Goal: Task Accomplishment & Management: Use online tool/utility

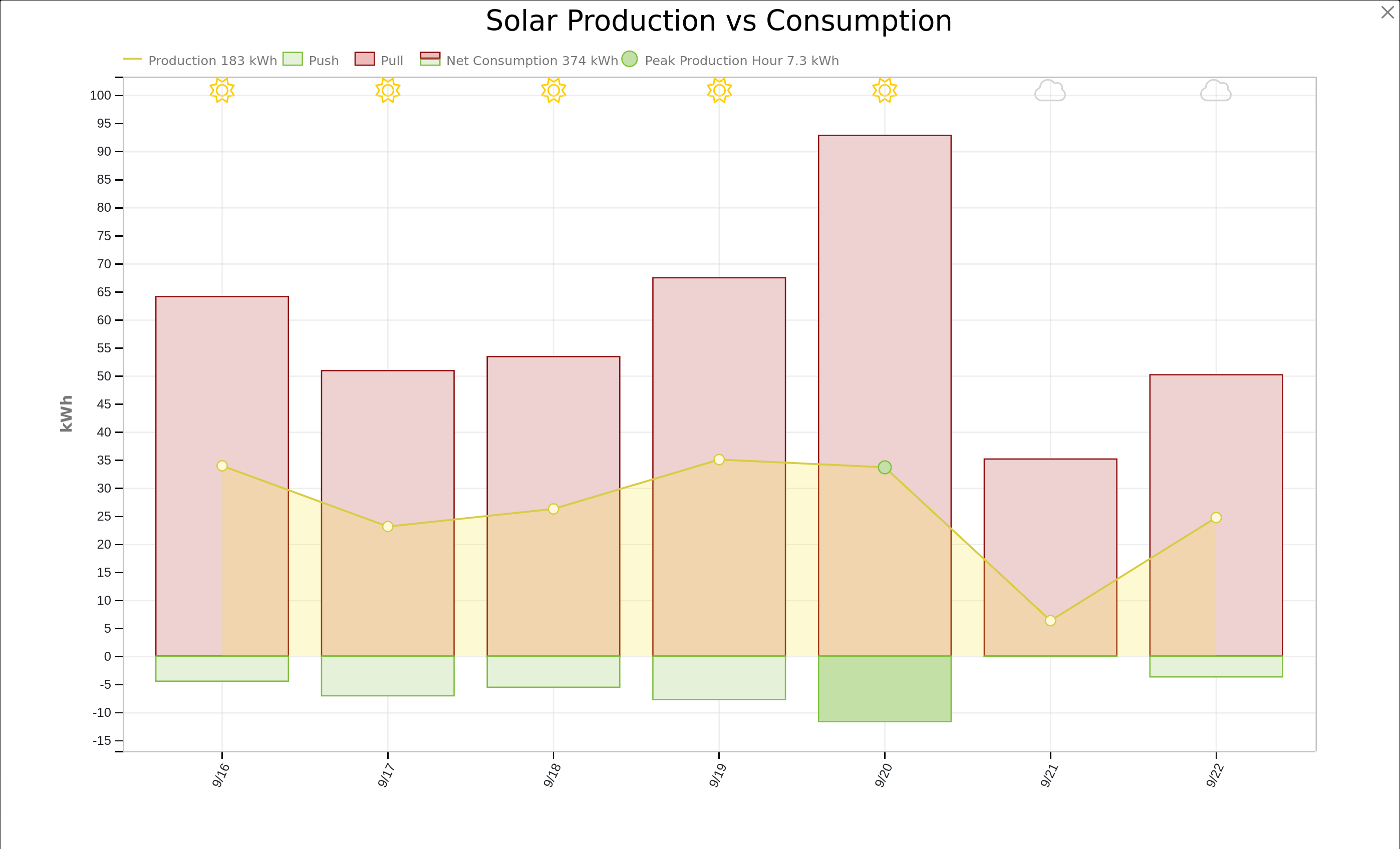
drag, startPoint x: 0, startPoint y: 0, endPoint x: 384, endPoint y: 33, distance: 385.4
click at [383, 33] on icon "9/22 - Cloudy 9/21 - Cloudy 9/20 - Clear 9/19 - Clear 9/18 - Clear 9/17 - Clear…" at bounding box center [700, 435] width 1283 height 855
click at [1367, 11] on div at bounding box center [1373, 432] width 51 height 849
click at [1388, 11] on button "button" at bounding box center [1387, 12] width 19 height 19
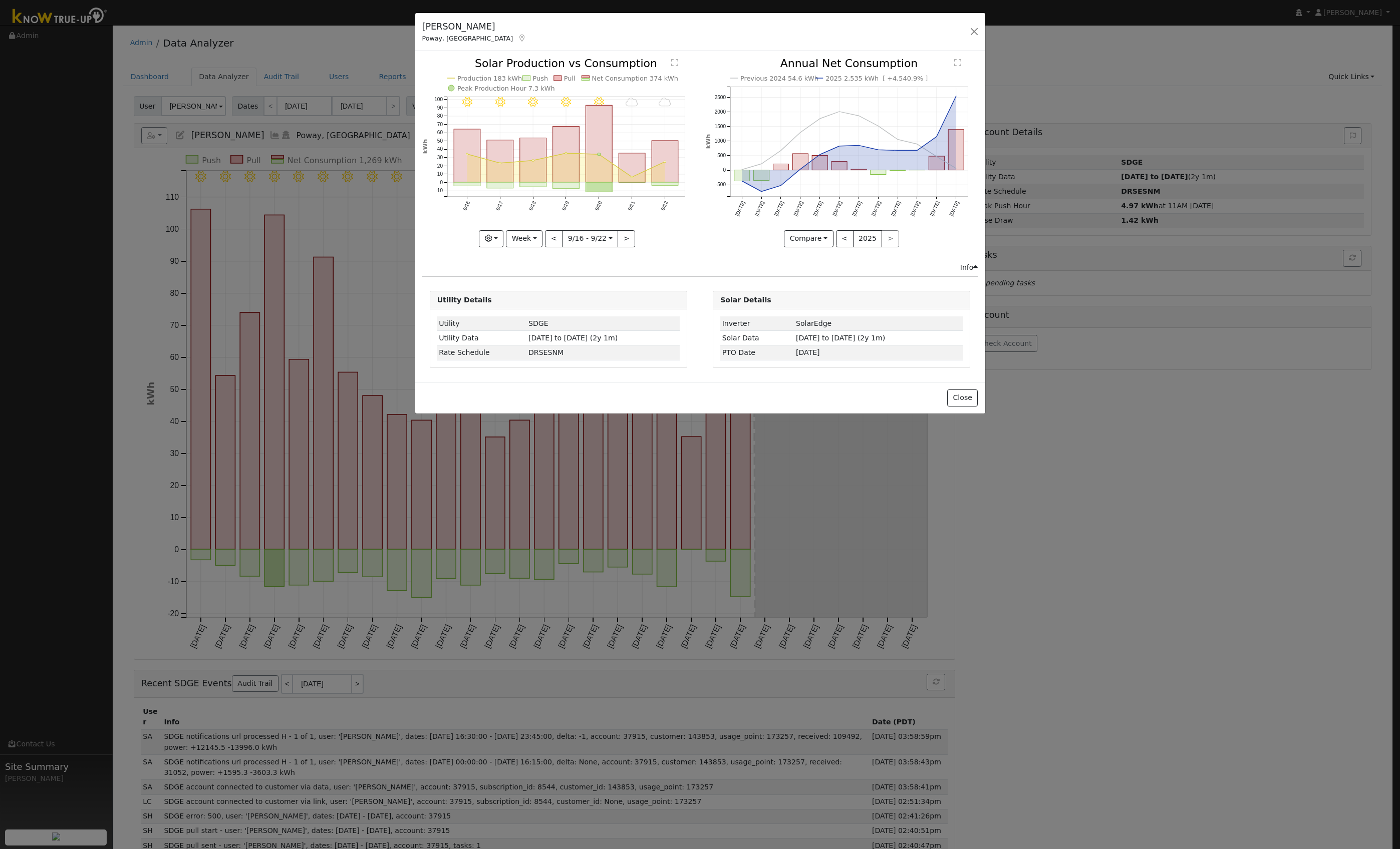
click at [974, 21] on div "[PERSON_NAME][GEOGRAPHIC_DATA], [GEOGRAPHIC_DATA] Default Account Default Accou…" at bounding box center [700, 32] width 570 height 38
click at [974, 34] on button "button" at bounding box center [974, 31] width 14 height 14
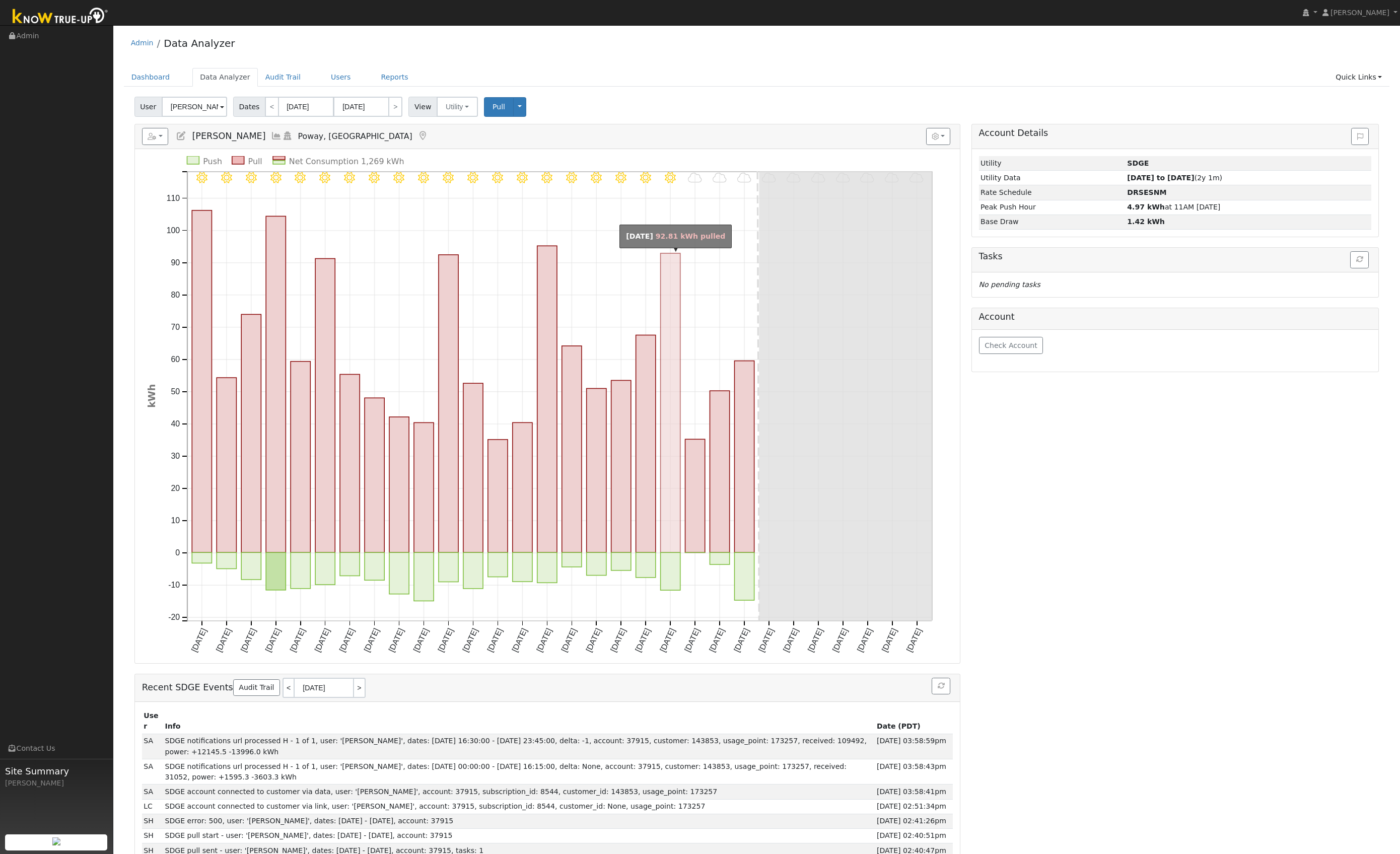
click at [674, 498] on rect "onclick=""" at bounding box center [670, 403] width 19 height 299
type input "[DATE]"
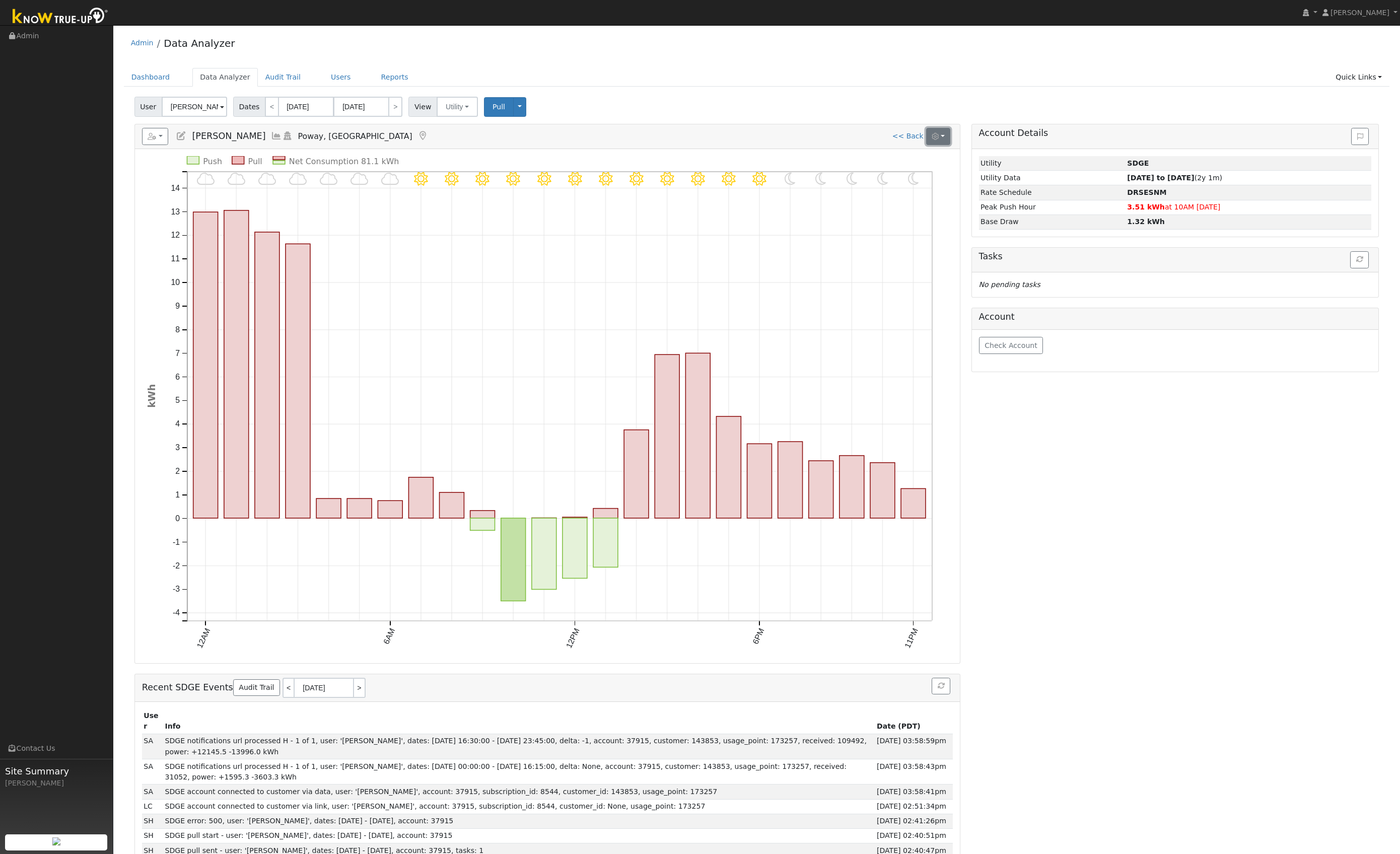
click at [947, 138] on button "button" at bounding box center [938, 136] width 25 height 17
click at [823, 181] on label "Show Net Push/Pull" at bounding box center [824, 185] width 68 height 11
click at [787, 181] on input "Show Net Push/Pull" at bounding box center [783, 185] width 7 height 7
click at [825, 183] on label "Show Net Push/Pull" at bounding box center [824, 185] width 68 height 11
click at [787, 183] on input "Show Net Push/Pull" at bounding box center [783, 185] width 7 height 7
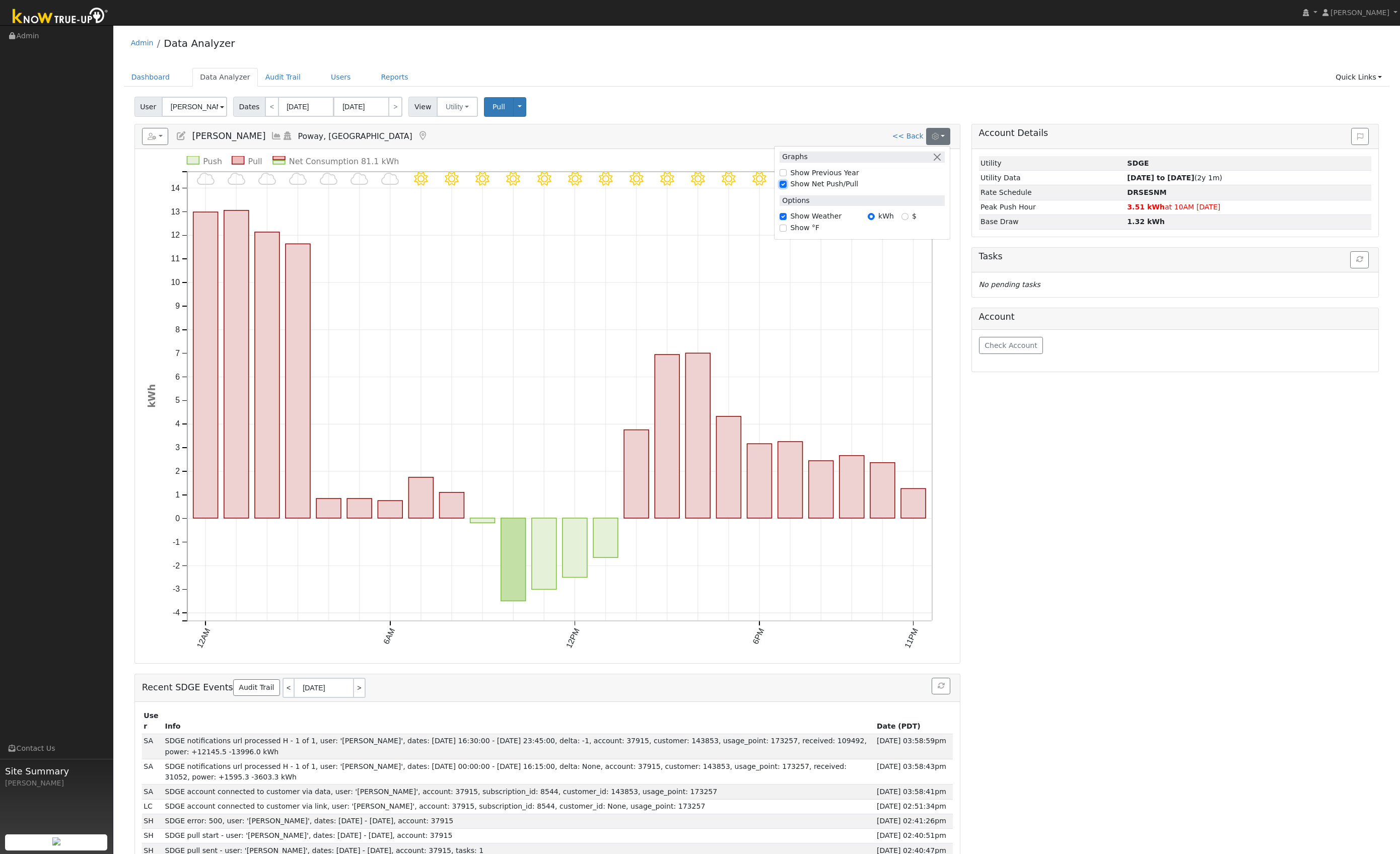
checkbox input "false"
click at [825, 173] on label "Show Previous Year" at bounding box center [824, 174] width 69 height 11
click at [787, 173] on input "Show Previous Year" at bounding box center [783, 173] width 7 height 7
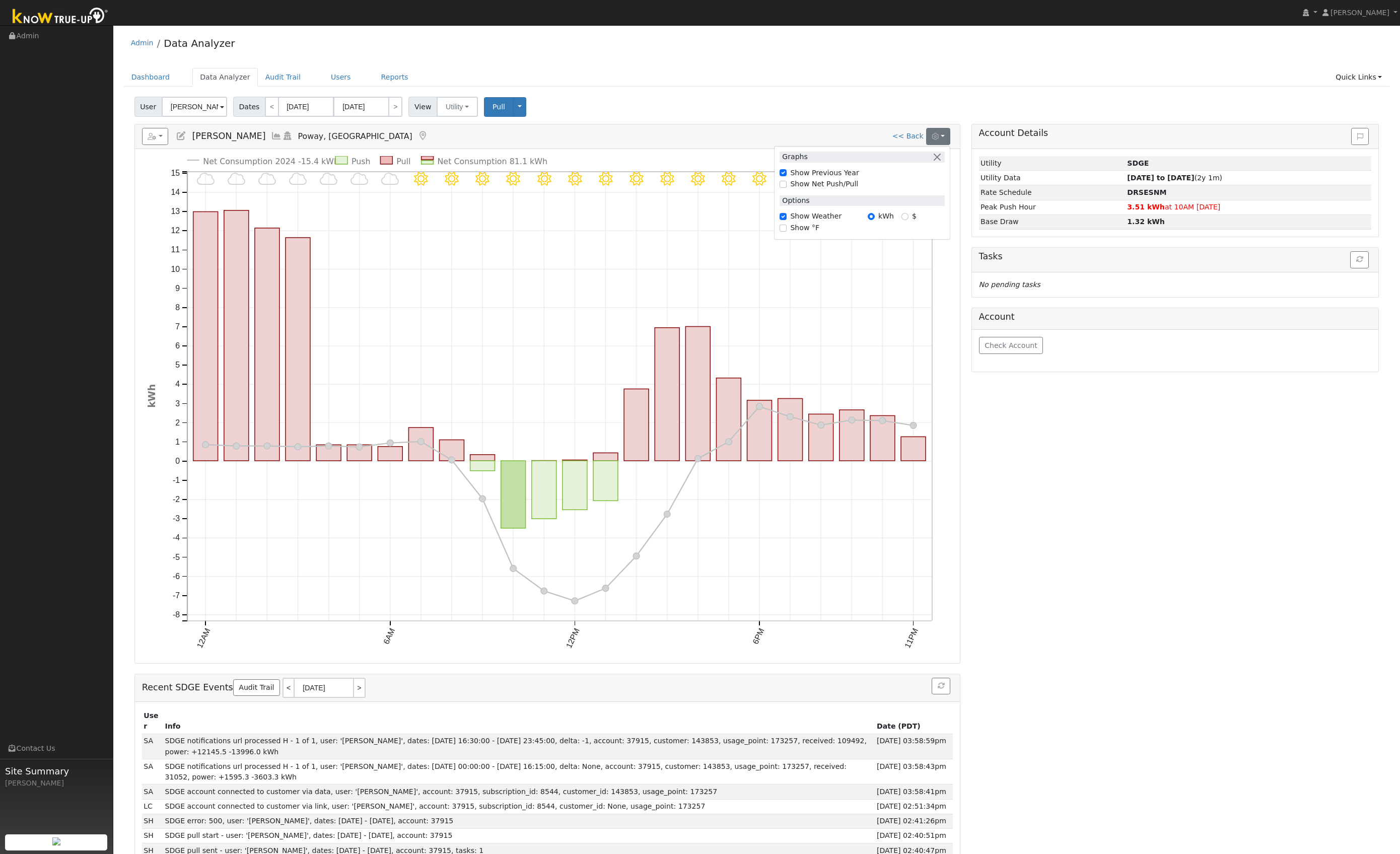
click at [825, 173] on label "Show Previous Year" at bounding box center [824, 174] width 69 height 11
click at [787, 173] on input "Show Previous Year" at bounding box center [783, 173] width 7 height 7
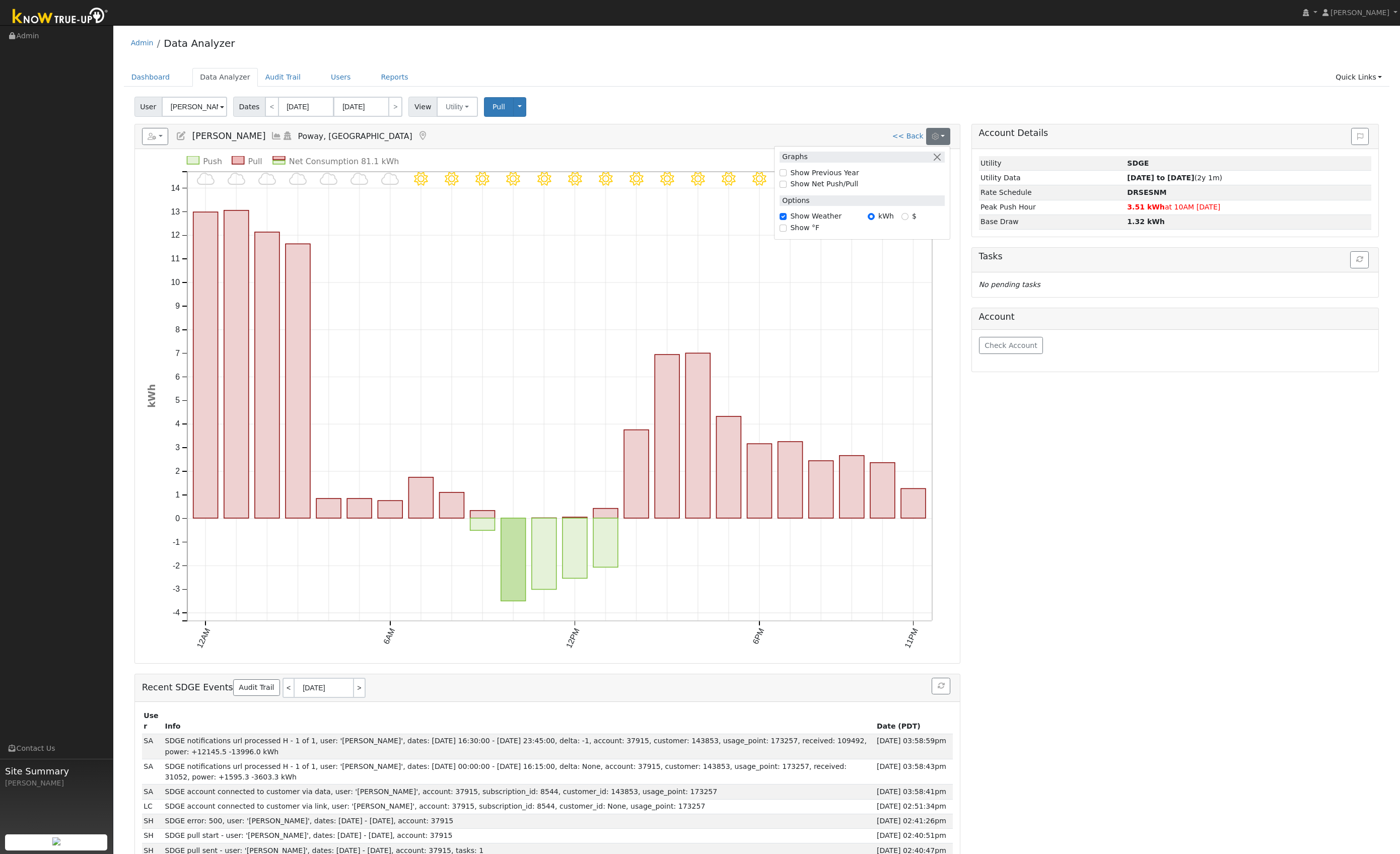
click at [829, 174] on label "Show Previous Year" at bounding box center [824, 174] width 69 height 11
click at [787, 174] on input "Show Previous Year" at bounding box center [783, 173] width 7 height 7
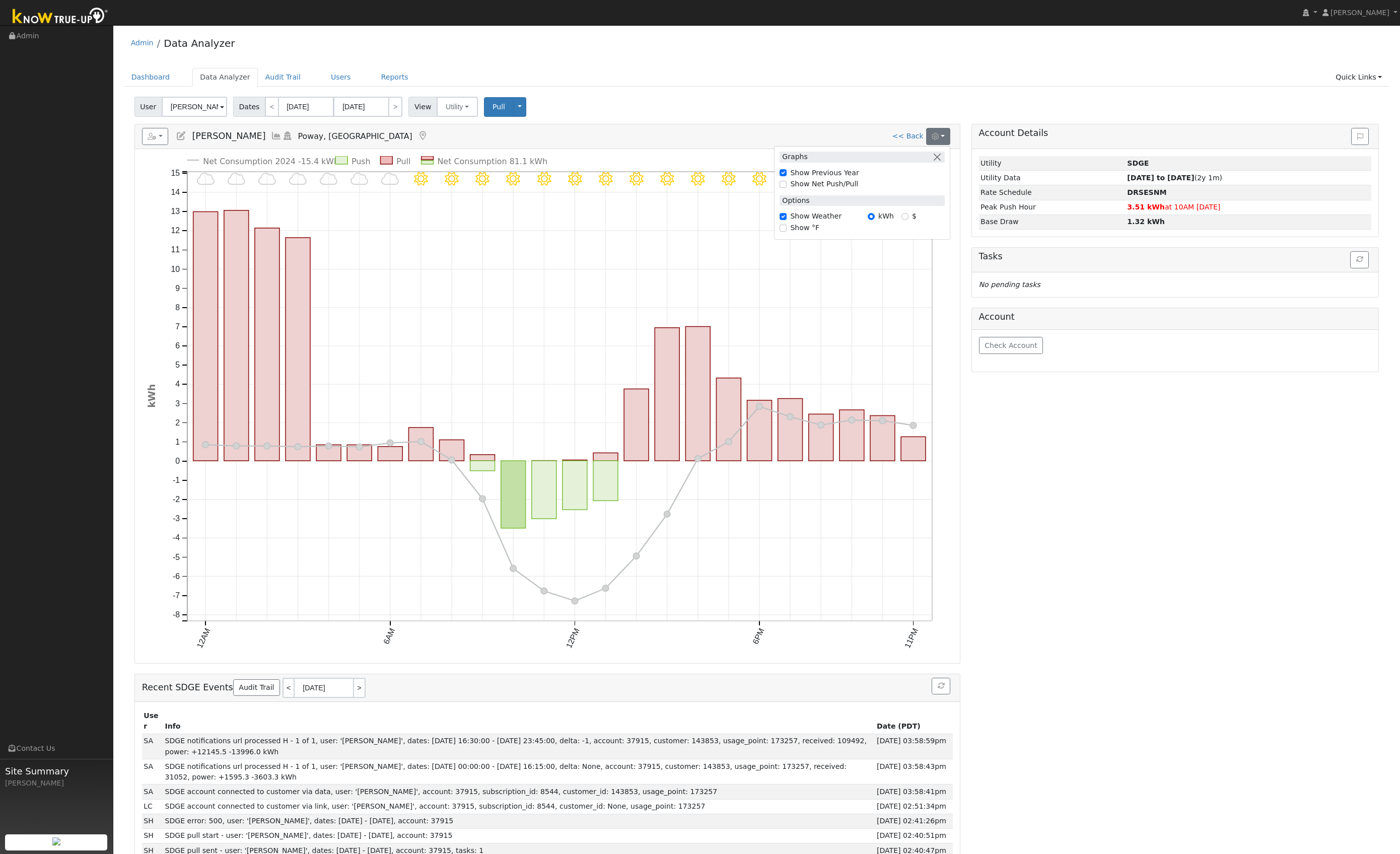
click at [829, 174] on label "Show Previous Year" at bounding box center [824, 174] width 69 height 11
click at [787, 174] on input "Show Previous Year" at bounding box center [783, 173] width 7 height 7
checkbox input "false"
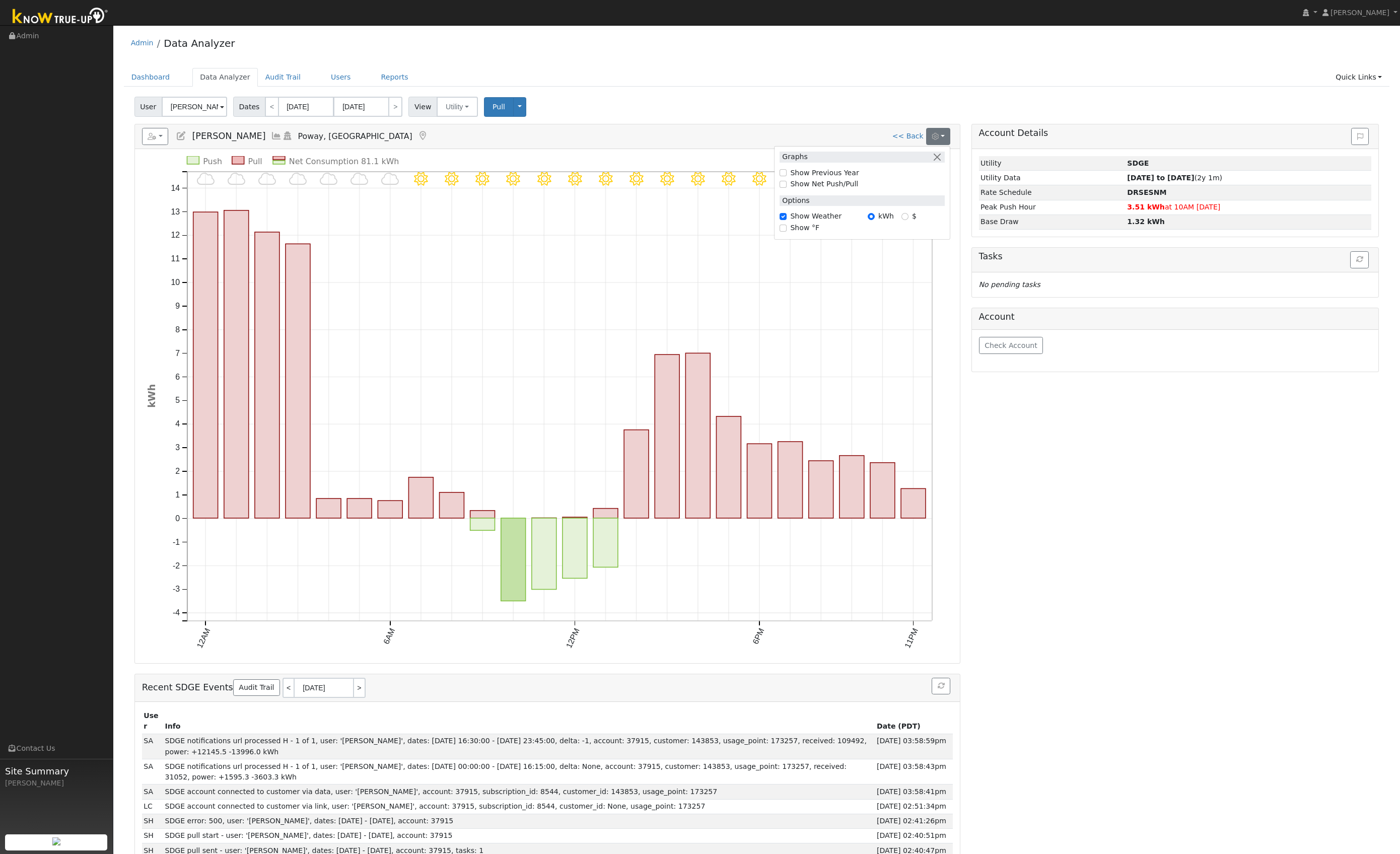
click at [812, 227] on label "Show °F" at bounding box center [805, 228] width 29 height 11
click at [787, 227] on input "Show °F" at bounding box center [783, 229] width 7 height 7
click at [802, 236] on div "Graphs Show Previous Year Show Net Push/Pull Options Show Weather kWh $ Show °F" at bounding box center [862, 193] width 176 height 94
click at [796, 228] on label "Show °F" at bounding box center [805, 228] width 29 height 11
click at [787, 228] on input "Show °F" at bounding box center [783, 229] width 7 height 7
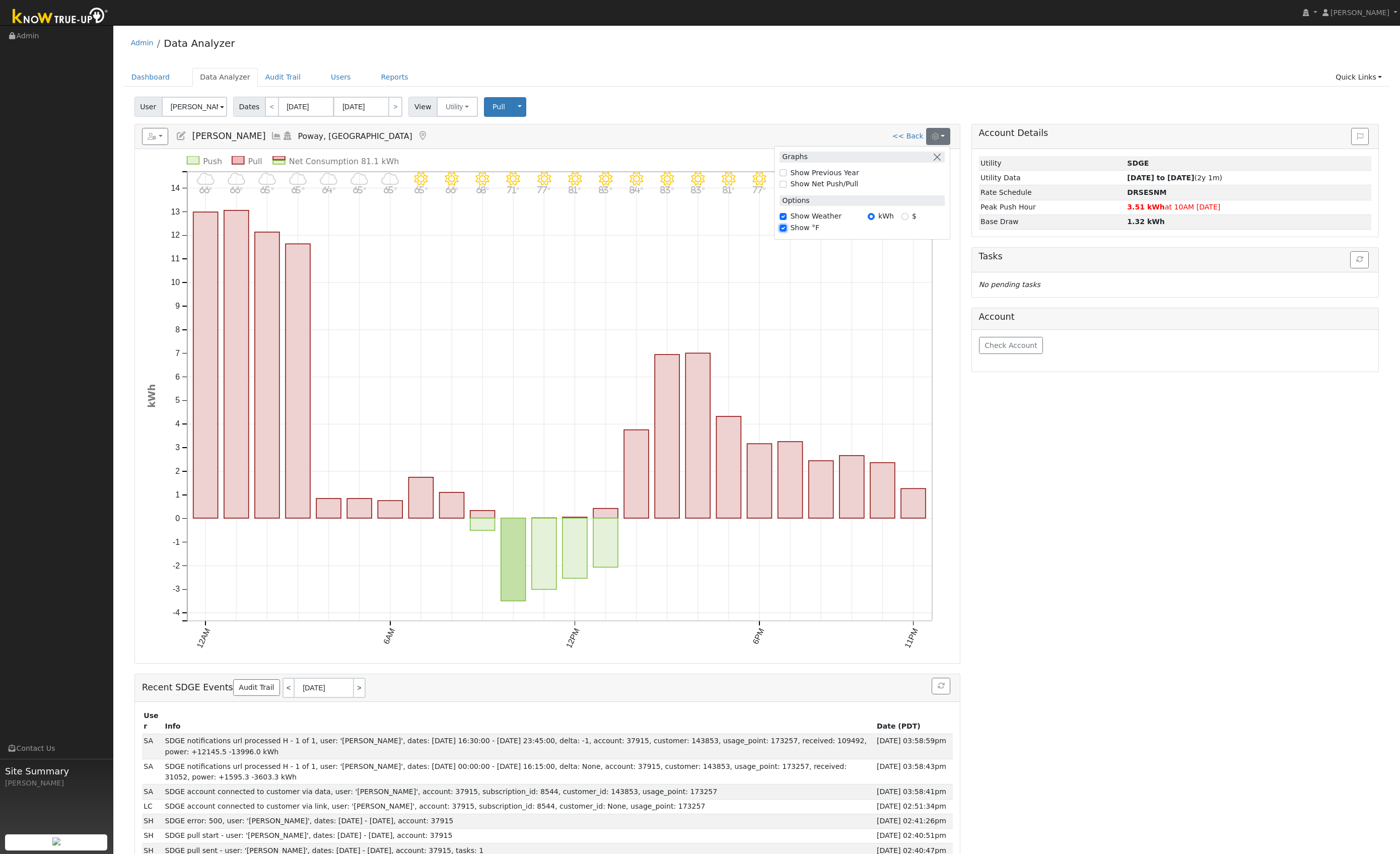
checkbox input "false"
click at [147, 136] on button "button" at bounding box center [155, 136] width 27 height 17
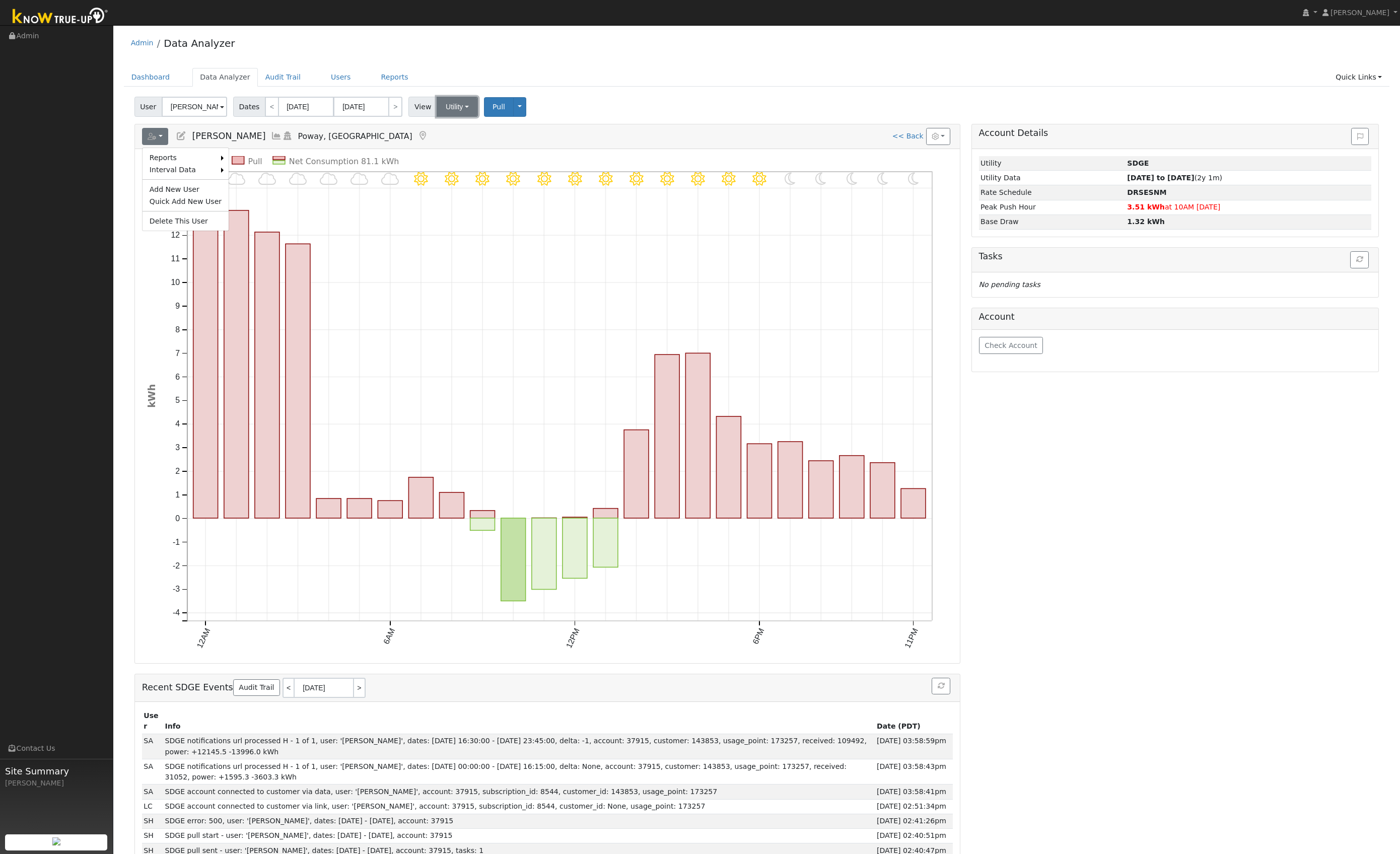
click at [455, 107] on button "Utility" at bounding box center [457, 107] width 41 height 20
click at [455, 140] on link "Solar" at bounding box center [470, 143] width 70 height 14
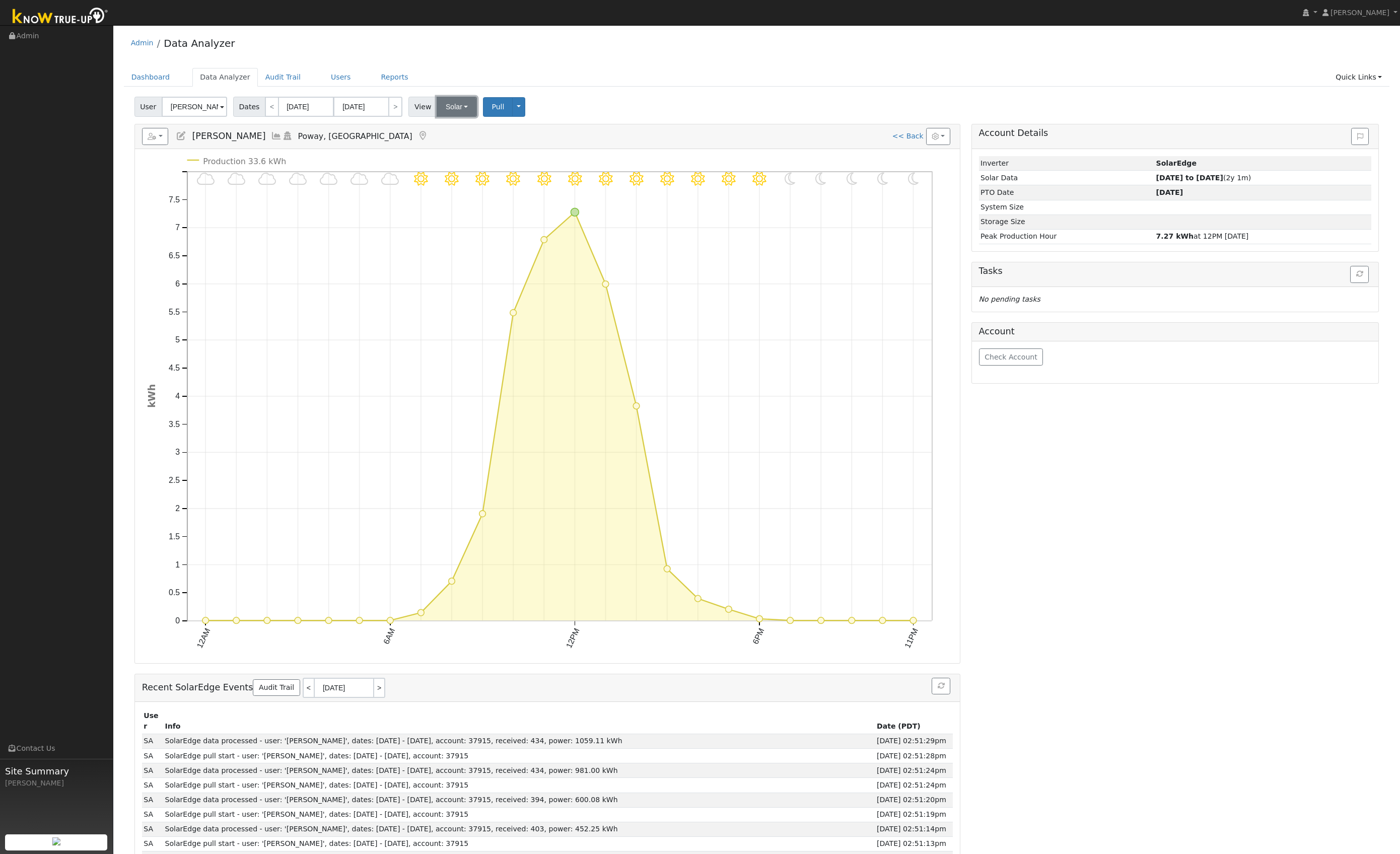
click at [450, 107] on button "Solar" at bounding box center [457, 107] width 40 height 20
click at [455, 129] on link "Utility" at bounding box center [470, 129] width 70 height 14
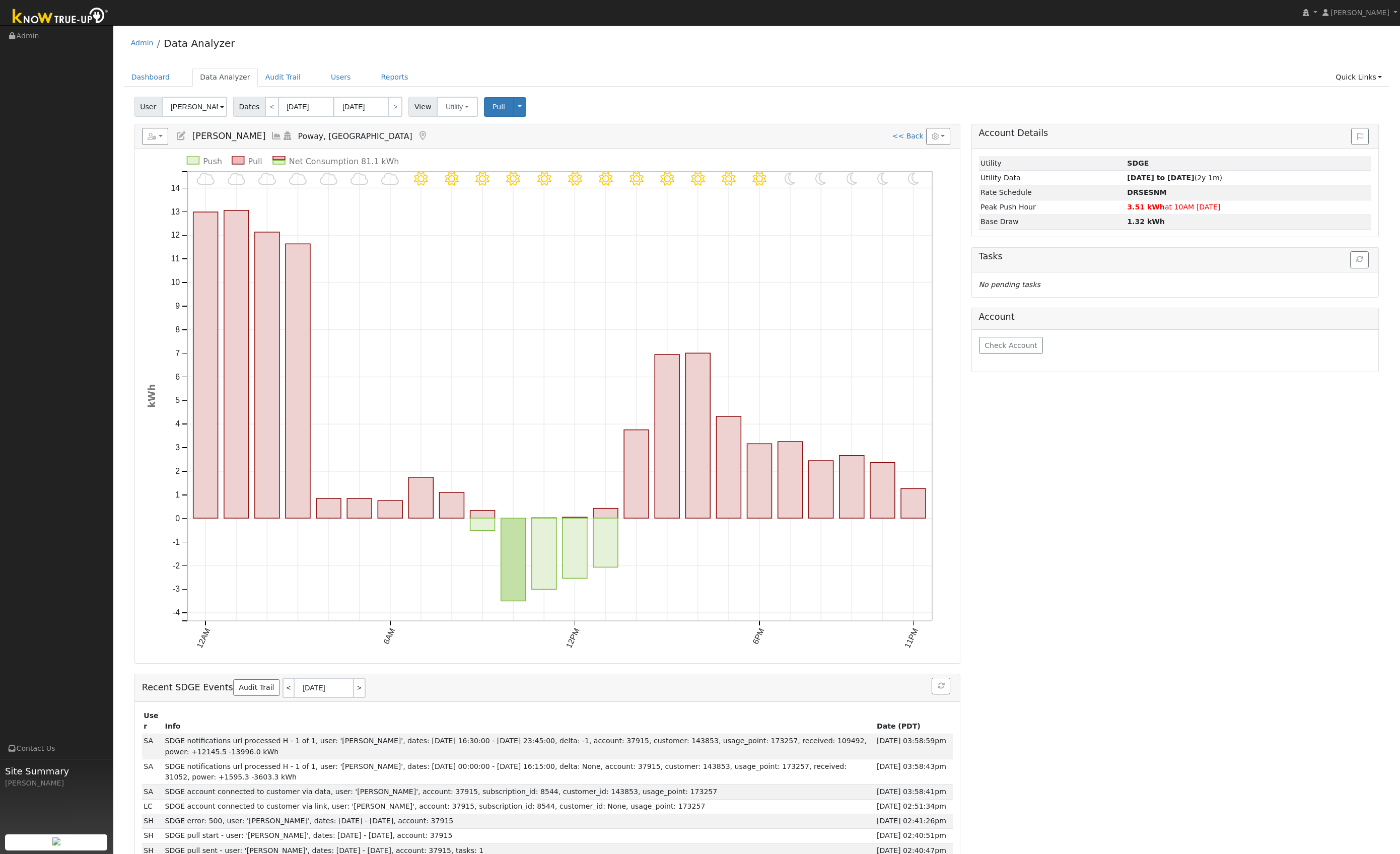
click at [271, 137] on icon at bounding box center [276, 136] width 11 height 9
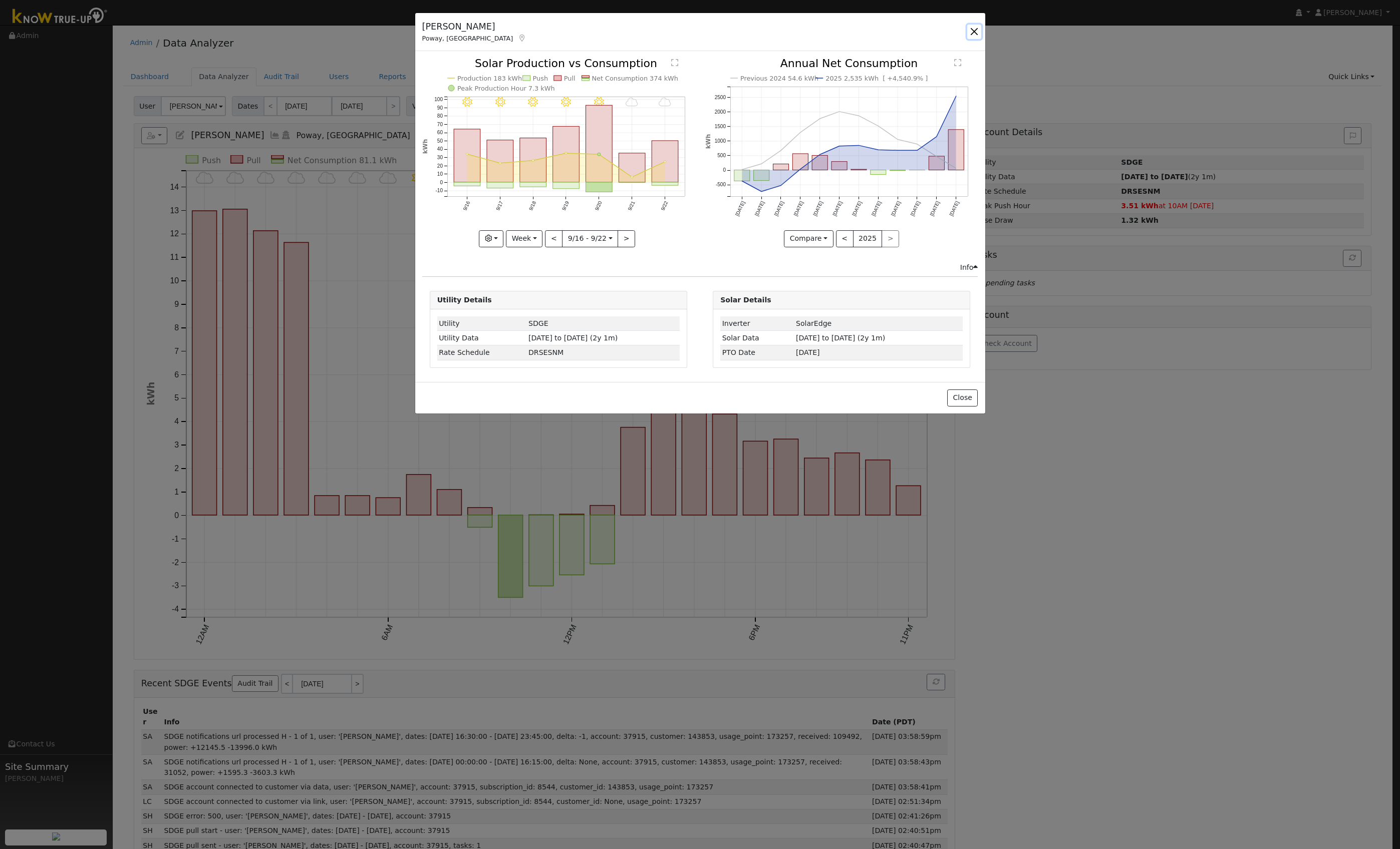
click at [974, 33] on button "button" at bounding box center [974, 31] width 14 height 14
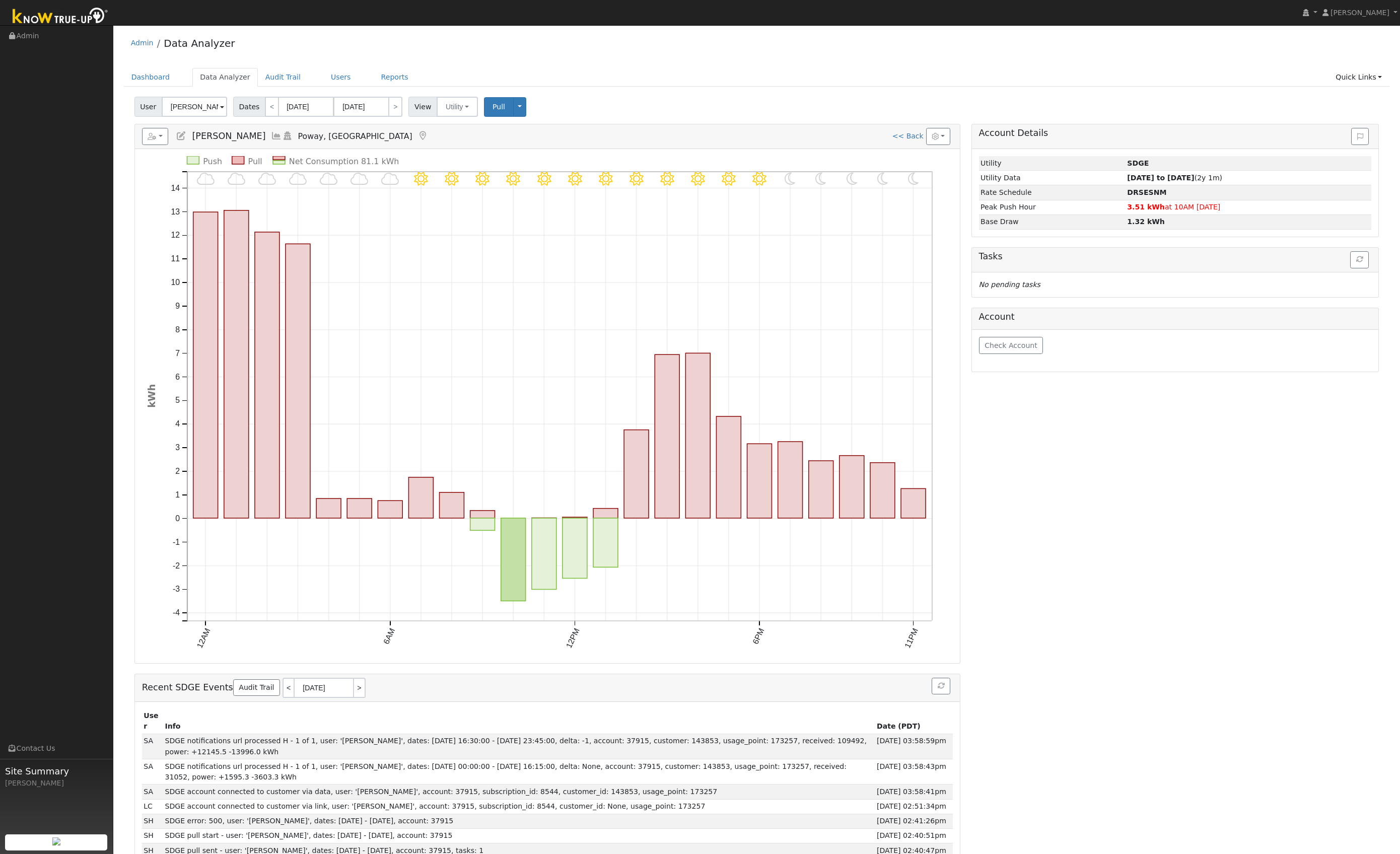
click at [418, 136] on icon at bounding box center [423, 136] width 11 height 9
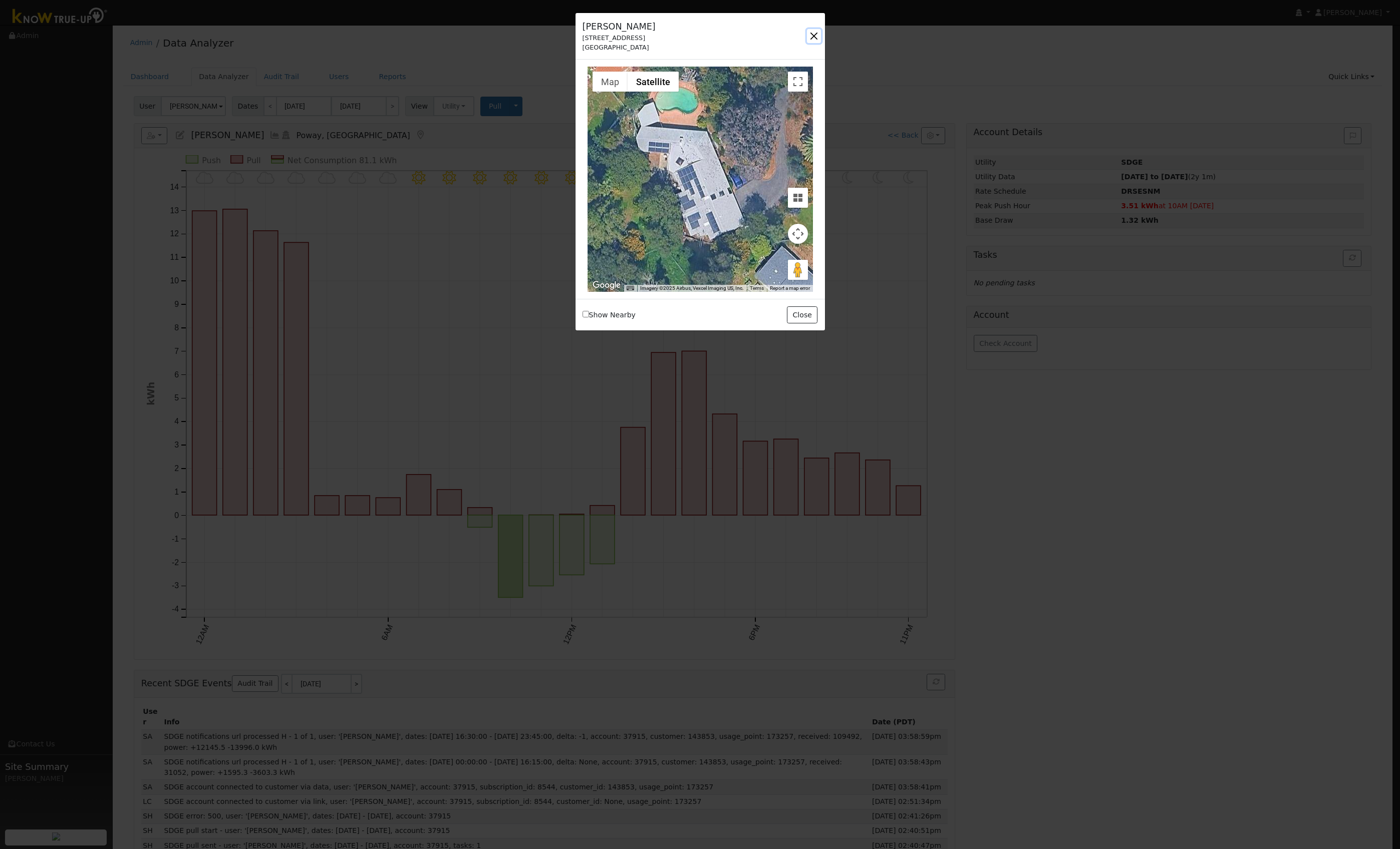
click at [818, 32] on button "button" at bounding box center [814, 36] width 14 height 14
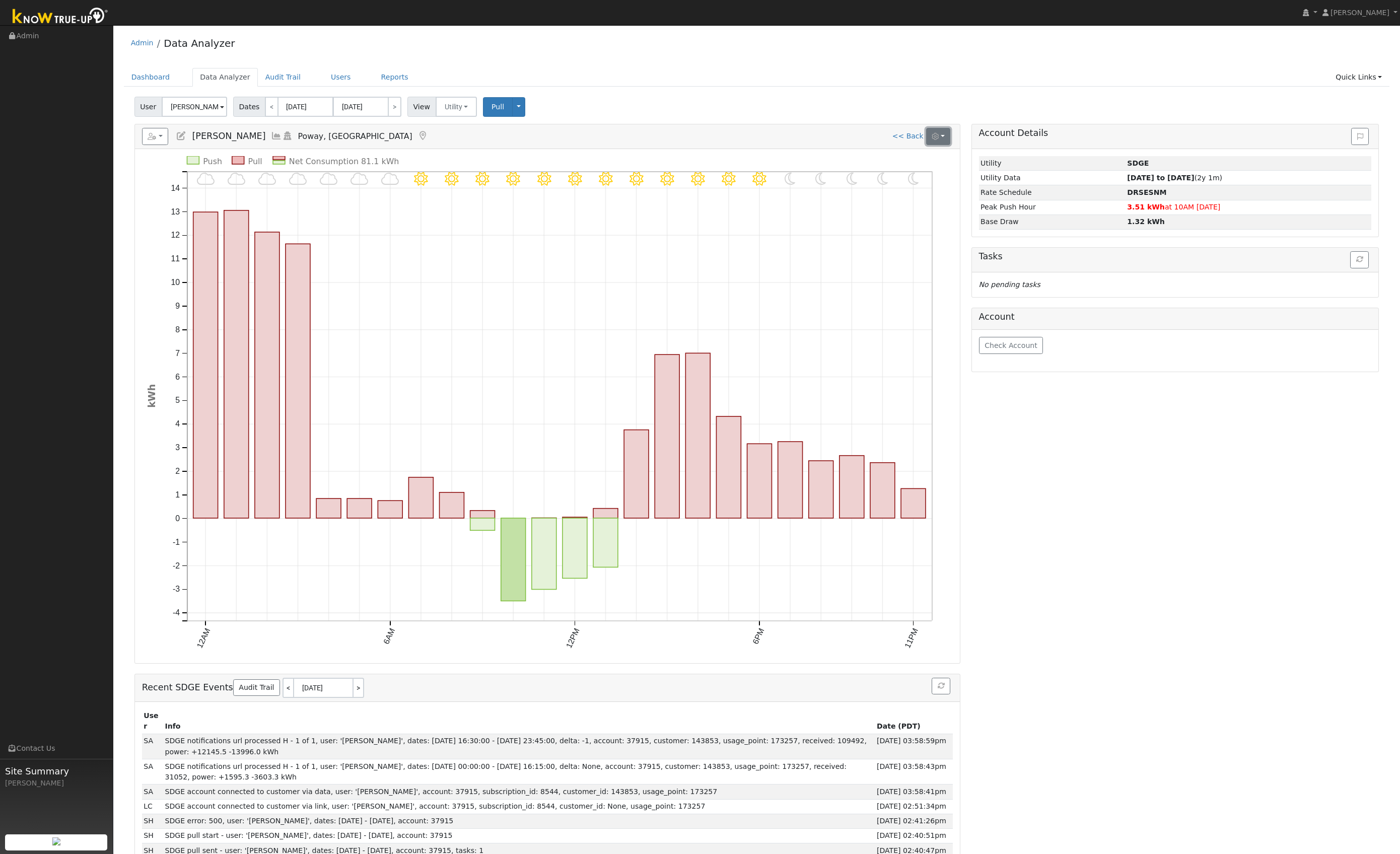
click at [938, 137] on icon "button" at bounding box center [935, 137] width 7 height 7
click at [455, 105] on button "Utility" at bounding box center [456, 107] width 42 height 20
click at [519, 110] on div "Pull Toggle Dropdown View Delete This Data Delete ALL Data Disconnect Utility" at bounding box center [505, 107] width 45 height 19
click at [515, 108] on button "Toggle Dropdown" at bounding box center [519, 107] width 13 height 19
click at [529, 129] on link "View" at bounding box center [549, 129] width 76 height 14
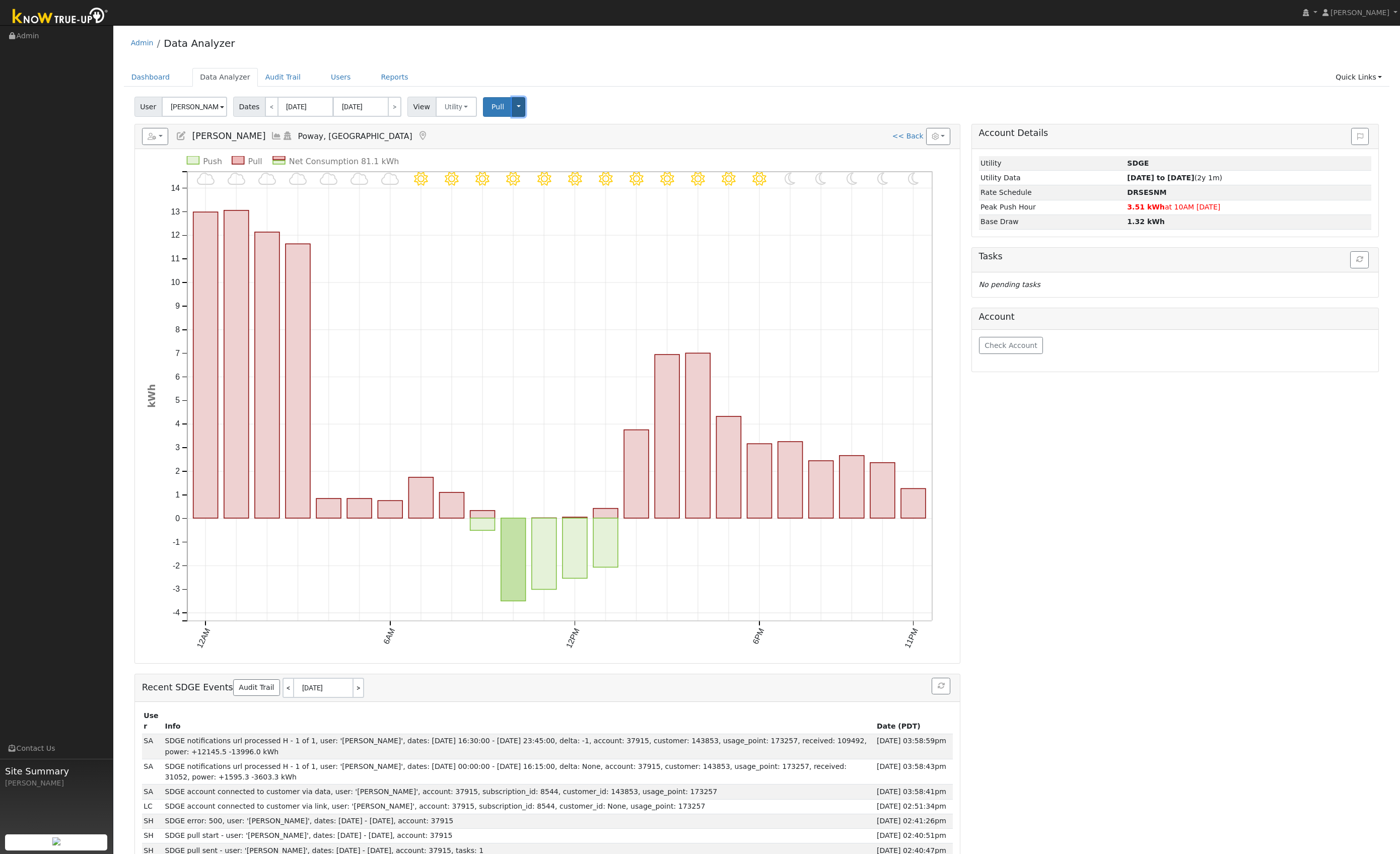
click at [512, 106] on button "Toggle Dropdown" at bounding box center [519, 107] width 13 height 19
click at [554, 108] on div "User [PERSON_NAME] Account Default Account Default Account [STREET_ADDRESS] Pri…" at bounding box center [756, 105] width 1249 height 24
click at [955, 143] on div "Reports Scenario Health Check Energy Audit Account Timeline User Audit Trail In…" at bounding box center [547, 136] width 825 height 25
click at [947, 140] on button "button" at bounding box center [938, 136] width 25 height 17
click at [635, 97] on div "User [PERSON_NAME] Account Default Account Default Account [STREET_ADDRESS] Pri…" at bounding box center [756, 105] width 1249 height 24
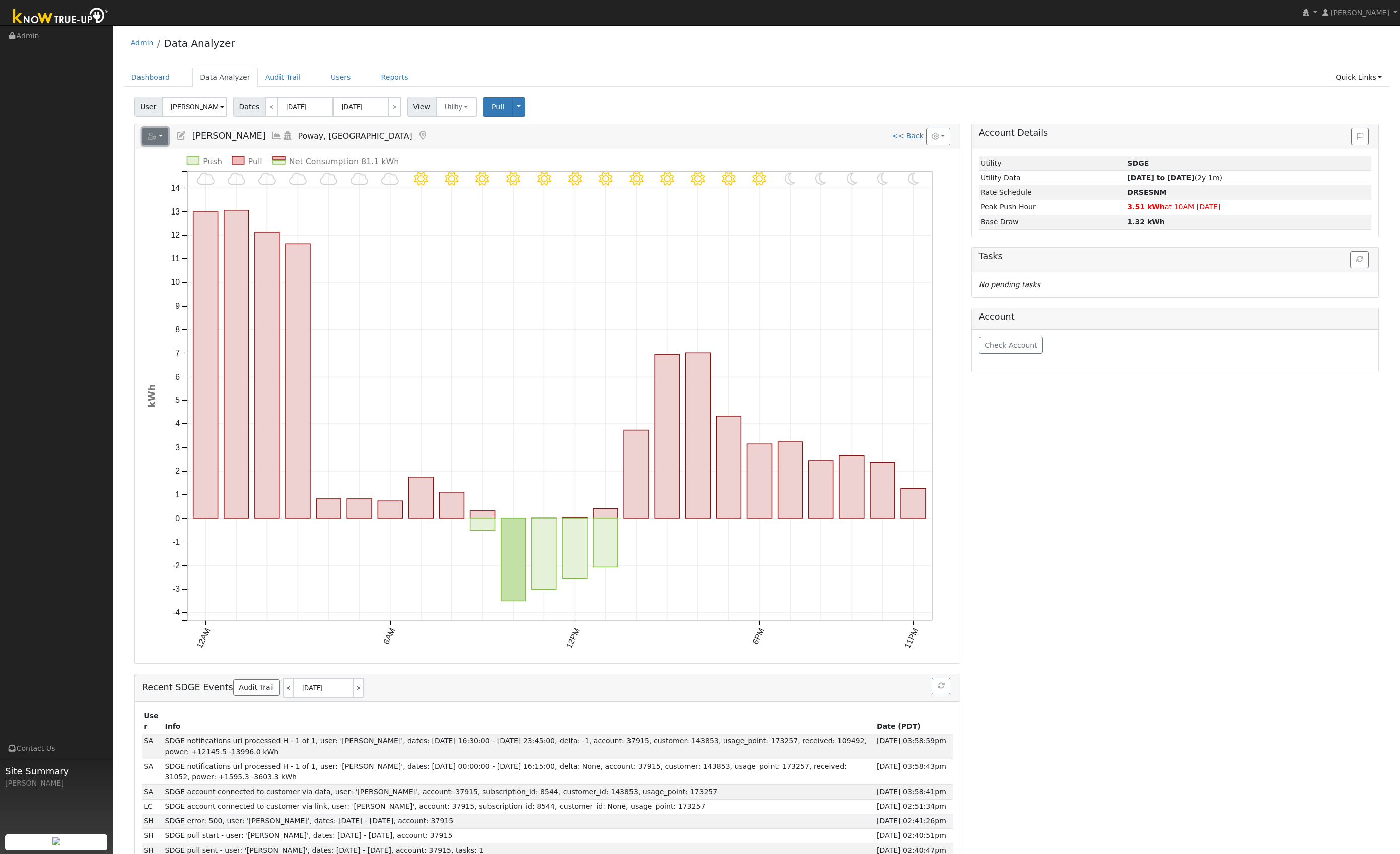
click at [158, 134] on button "button" at bounding box center [155, 136] width 27 height 17
click at [594, 126] on div "Reports Scenario Health Check Energy Audit Account Timeline User Audit Trail In…" at bounding box center [547, 136] width 825 height 25
click at [212, 105] on input "[PERSON_NAME]" at bounding box center [194, 107] width 65 height 20
click at [215, 107] on input "[PERSON_NAME]" at bounding box center [194, 107] width 65 height 20
click at [613, 108] on div "User [PERSON_NAME] Results History Enter text to search [PERSON_NAME] [EMAIL_AD…" at bounding box center [756, 105] width 1249 height 24
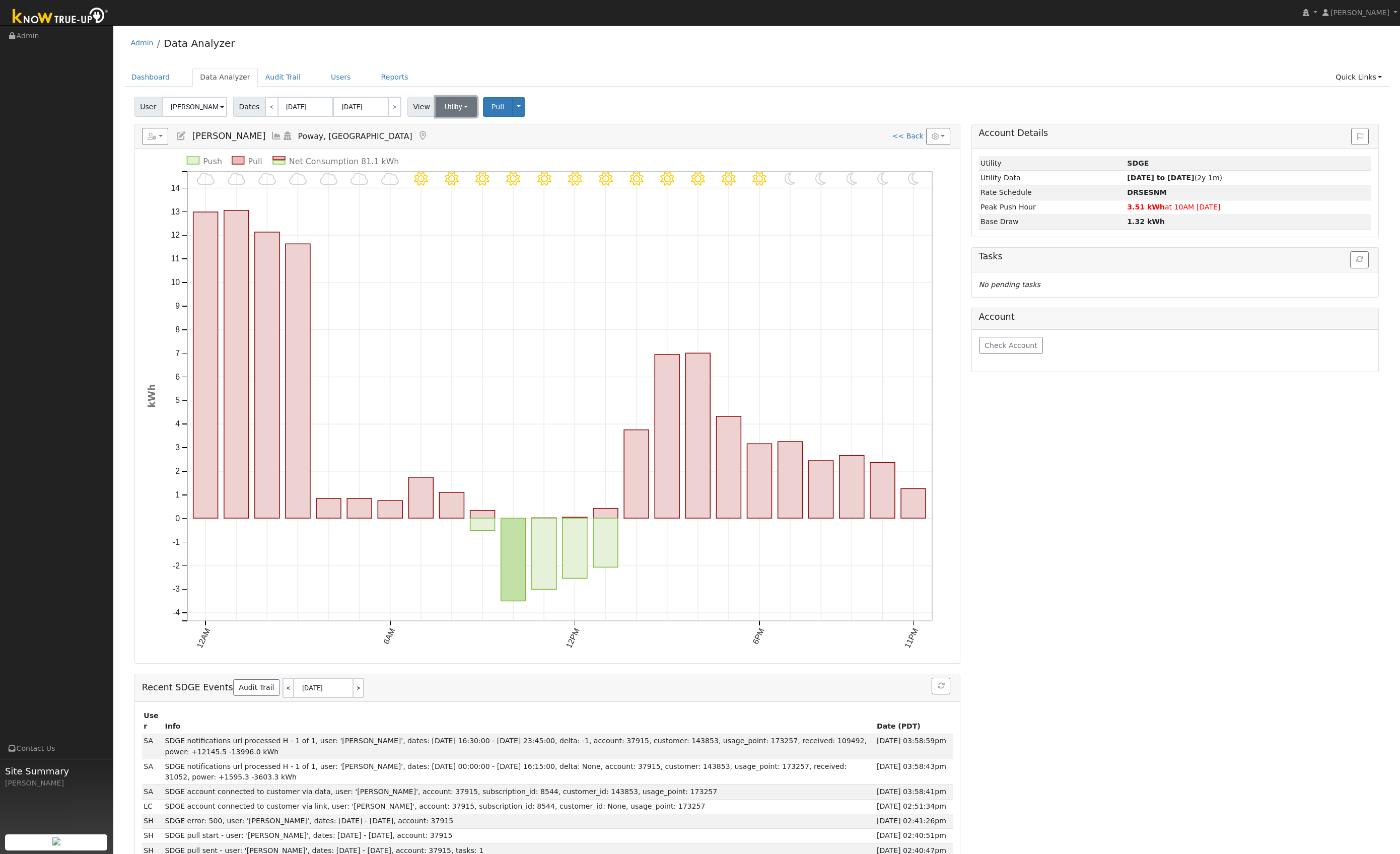
click at [458, 107] on button "Utility" at bounding box center [456, 107] width 42 height 20
click at [512, 108] on button "Toggle Dropdown" at bounding box center [519, 107] width 13 height 19
click at [527, 130] on link "View" at bounding box center [549, 129] width 76 height 14
click at [453, 107] on button "Utility" at bounding box center [456, 107] width 42 height 20
click at [455, 145] on link "Solar" at bounding box center [469, 143] width 70 height 14
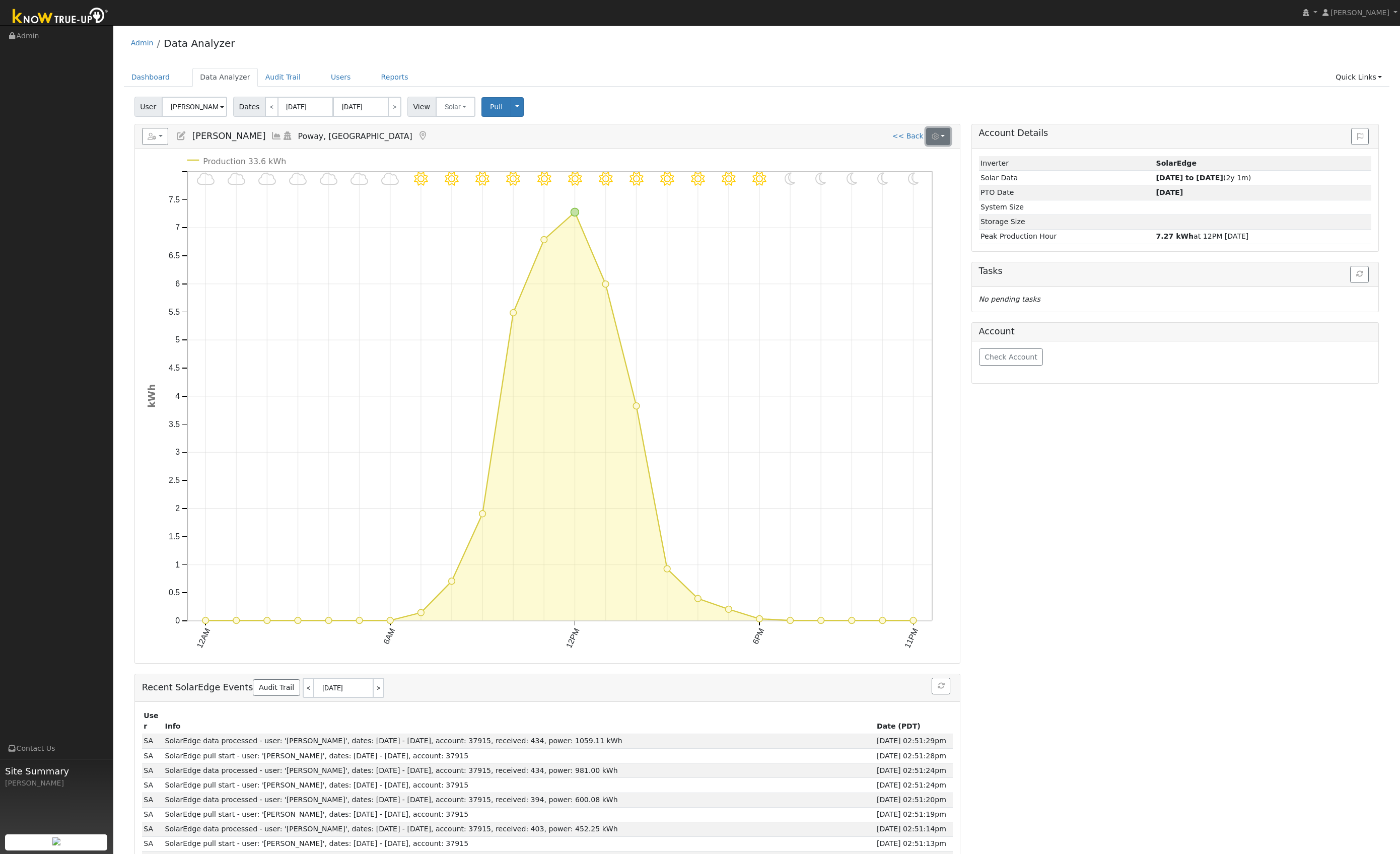
click at [944, 142] on button "button" at bounding box center [938, 136] width 25 height 17
click at [828, 173] on label "Show Previous Year" at bounding box center [824, 174] width 69 height 11
click at [787, 173] on input "Show Previous Year" at bounding box center [783, 173] width 7 height 7
click at [828, 173] on label "Show Previous Year" at bounding box center [824, 174] width 69 height 11
click at [787, 173] on input "Show Previous Year" at bounding box center [783, 173] width 7 height 7
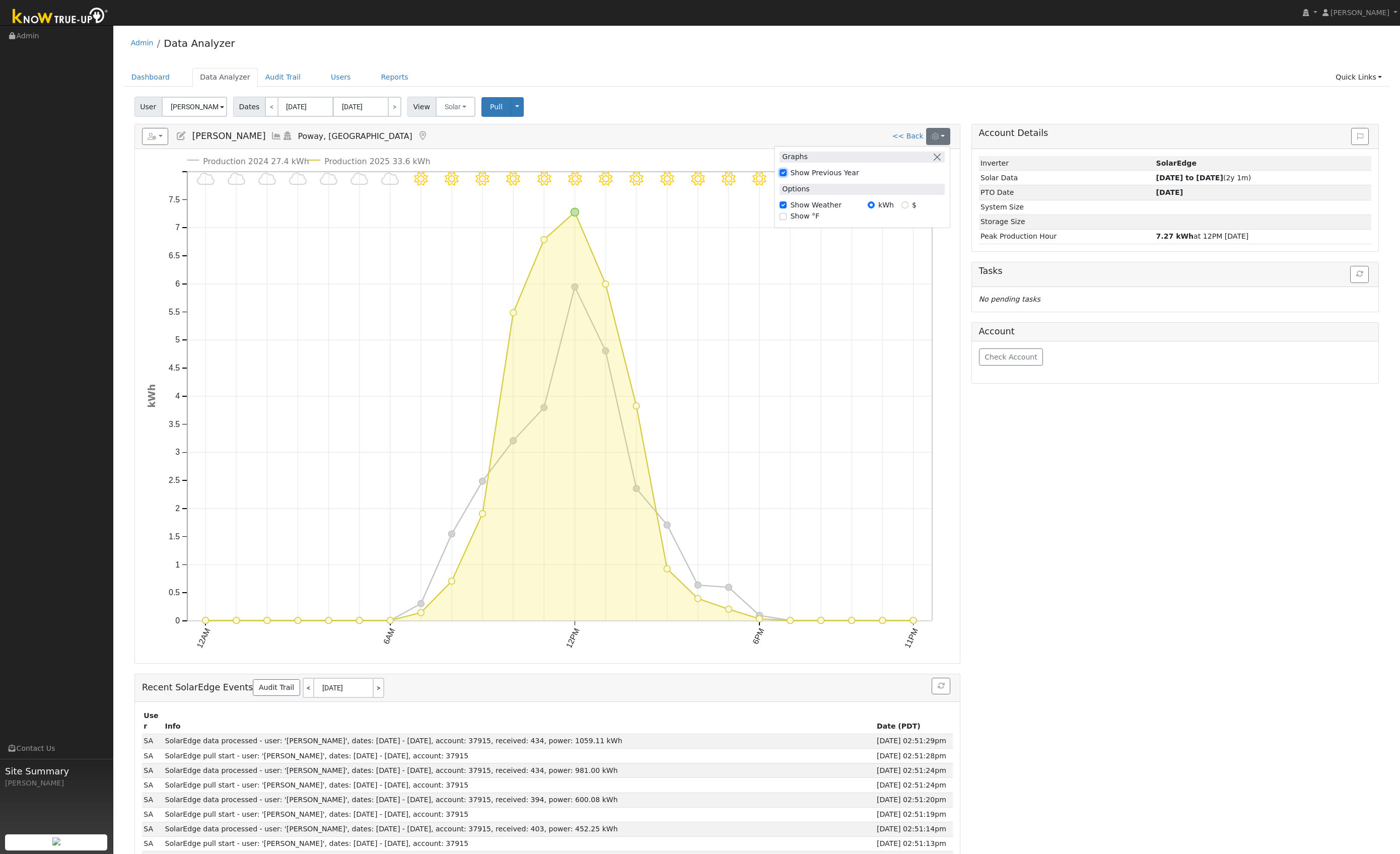
checkbox input "false"
click at [162, 136] on button "button" at bounding box center [155, 136] width 27 height 17
click at [806, 134] on h5 "Reports Scenario Health Check Energy Audit Account Timeline User Audit Trail In…" at bounding box center [548, 136] width 812 height 17
click at [914, 140] on link "<< Back" at bounding box center [908, 136] width 31 height 8
type input "[DATE]"
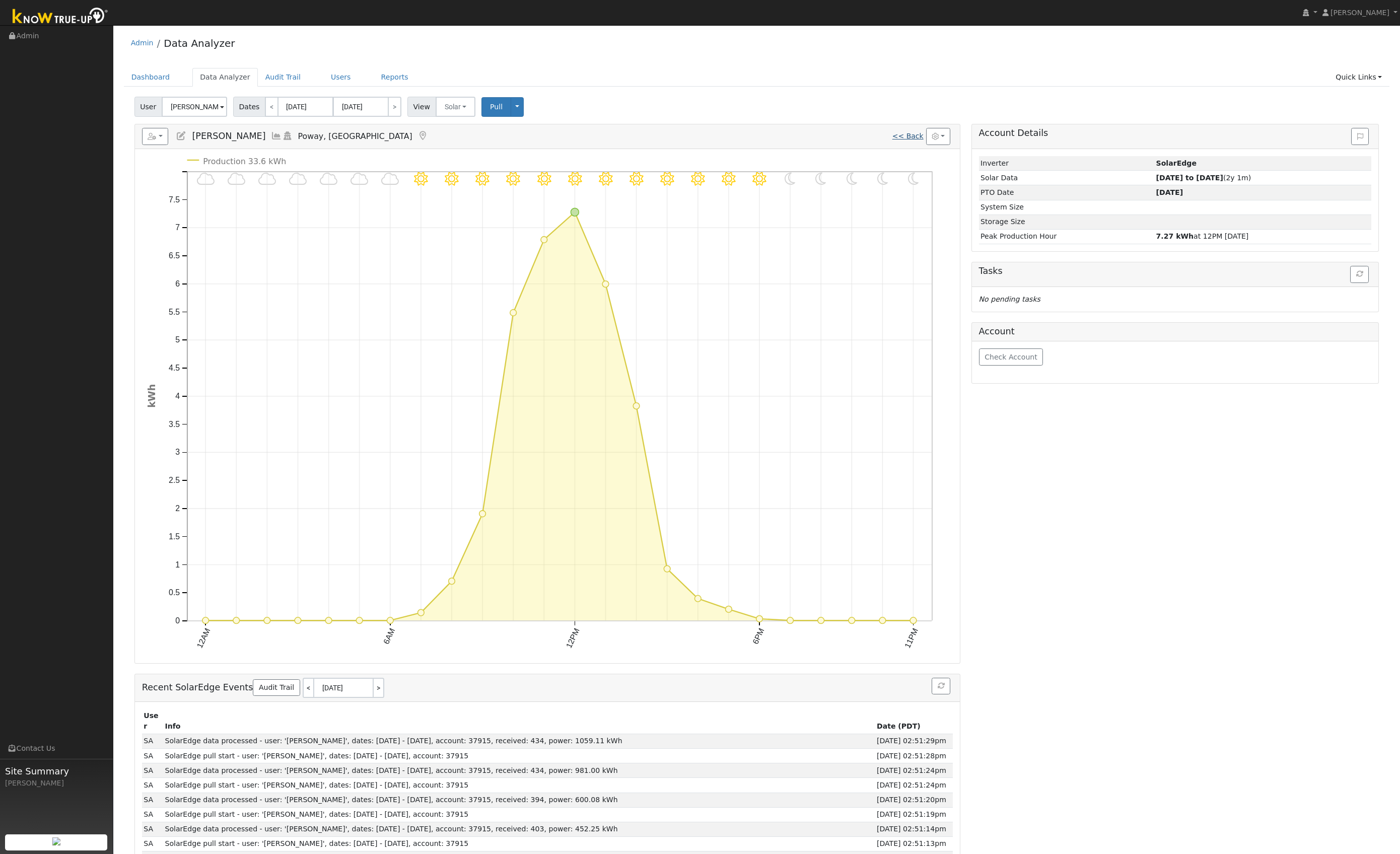
type input "[DATE]"
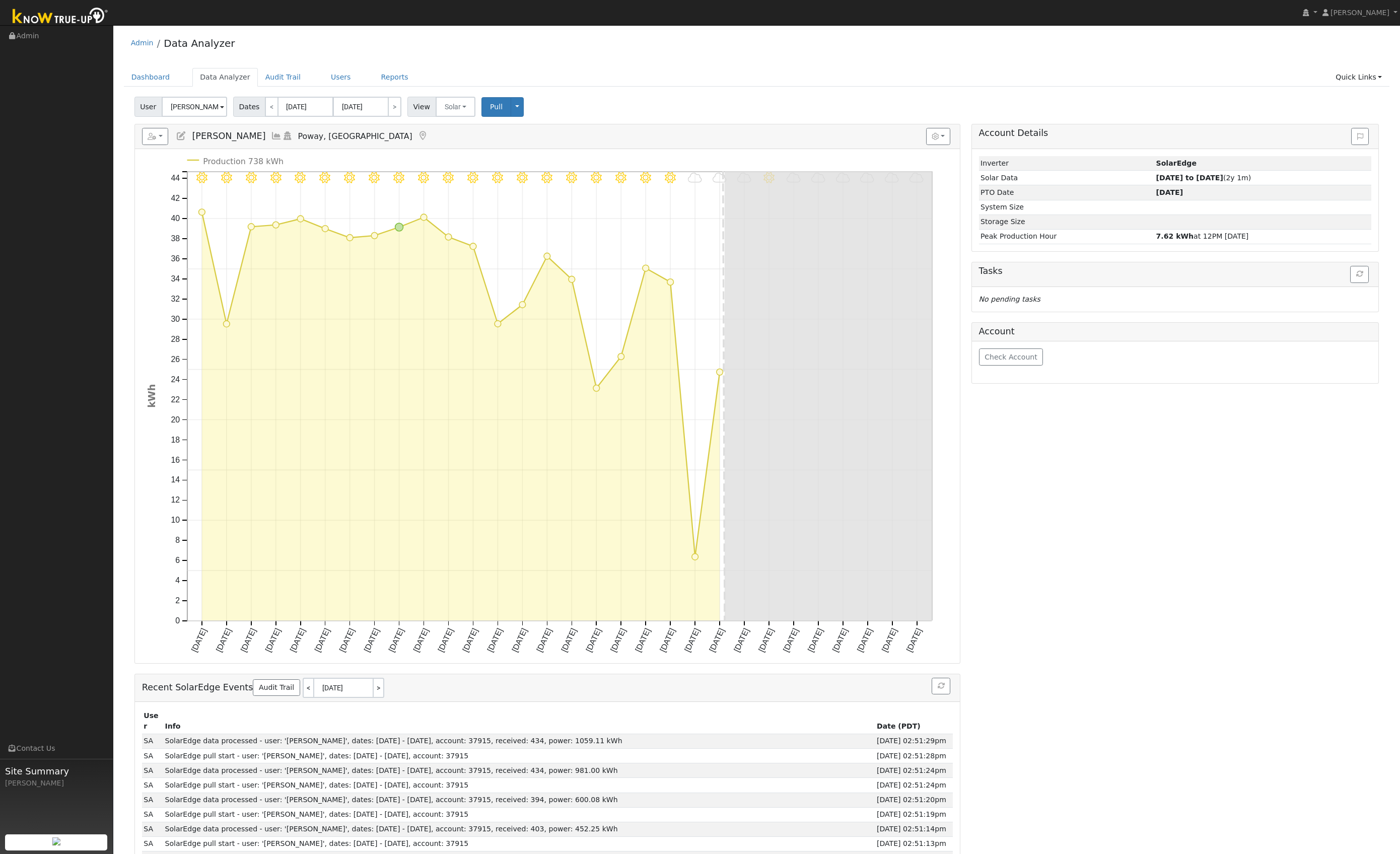
drag, startPoint x: 402, startPoint y: 138, endPoint x: 435, endPoint y: 152, distance: 35.8
click at [454, 110] on button "Solar" at bounding box center [455, 107] width 40 height 20
click at [459, 133] on link "Utility" at bounding box center [469, 129] width 70 height 14
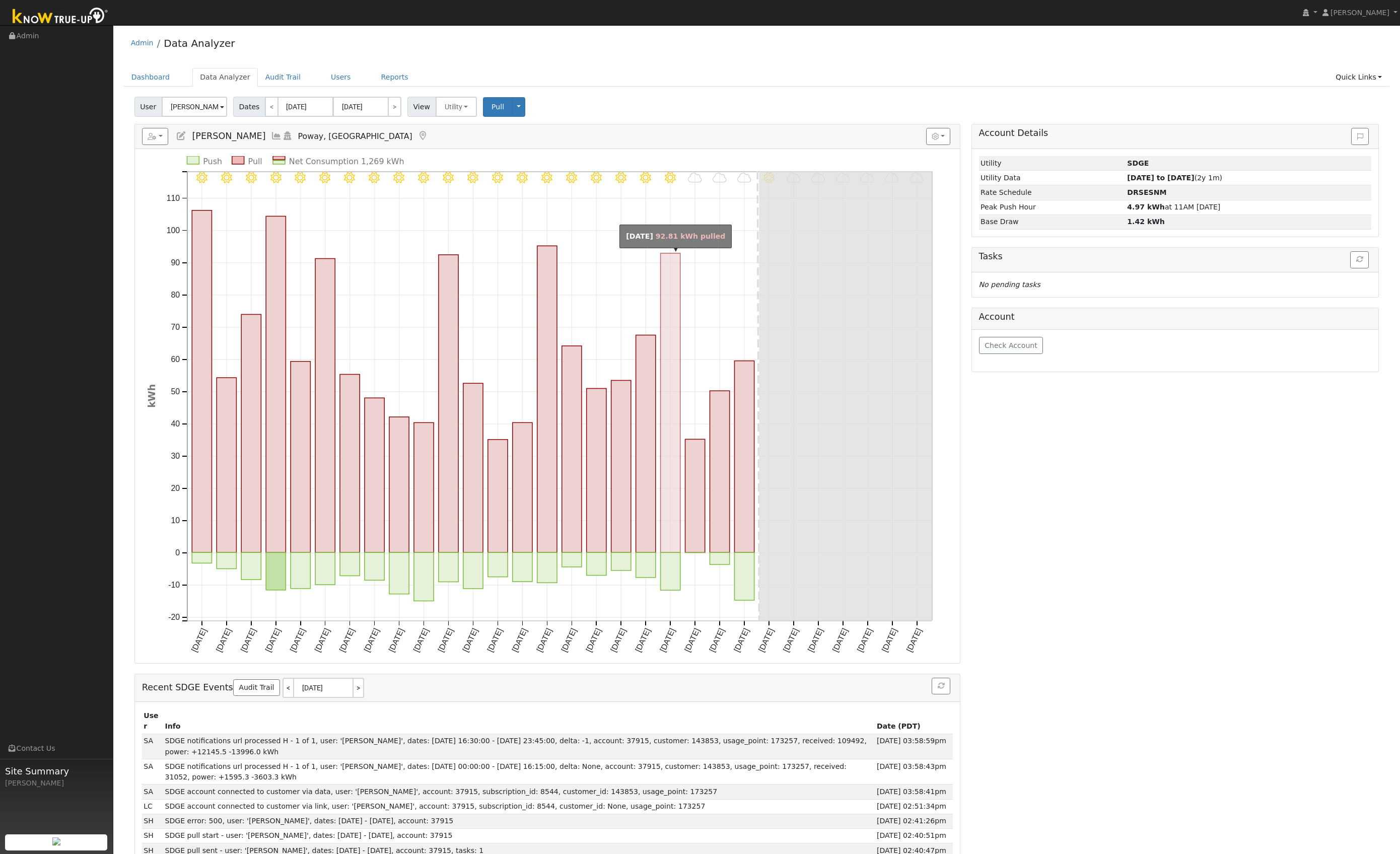
click at [671, 482] on rect "onclick=""" at bounding box center [670, 403] width 19 height 299
type input "[DATE]"
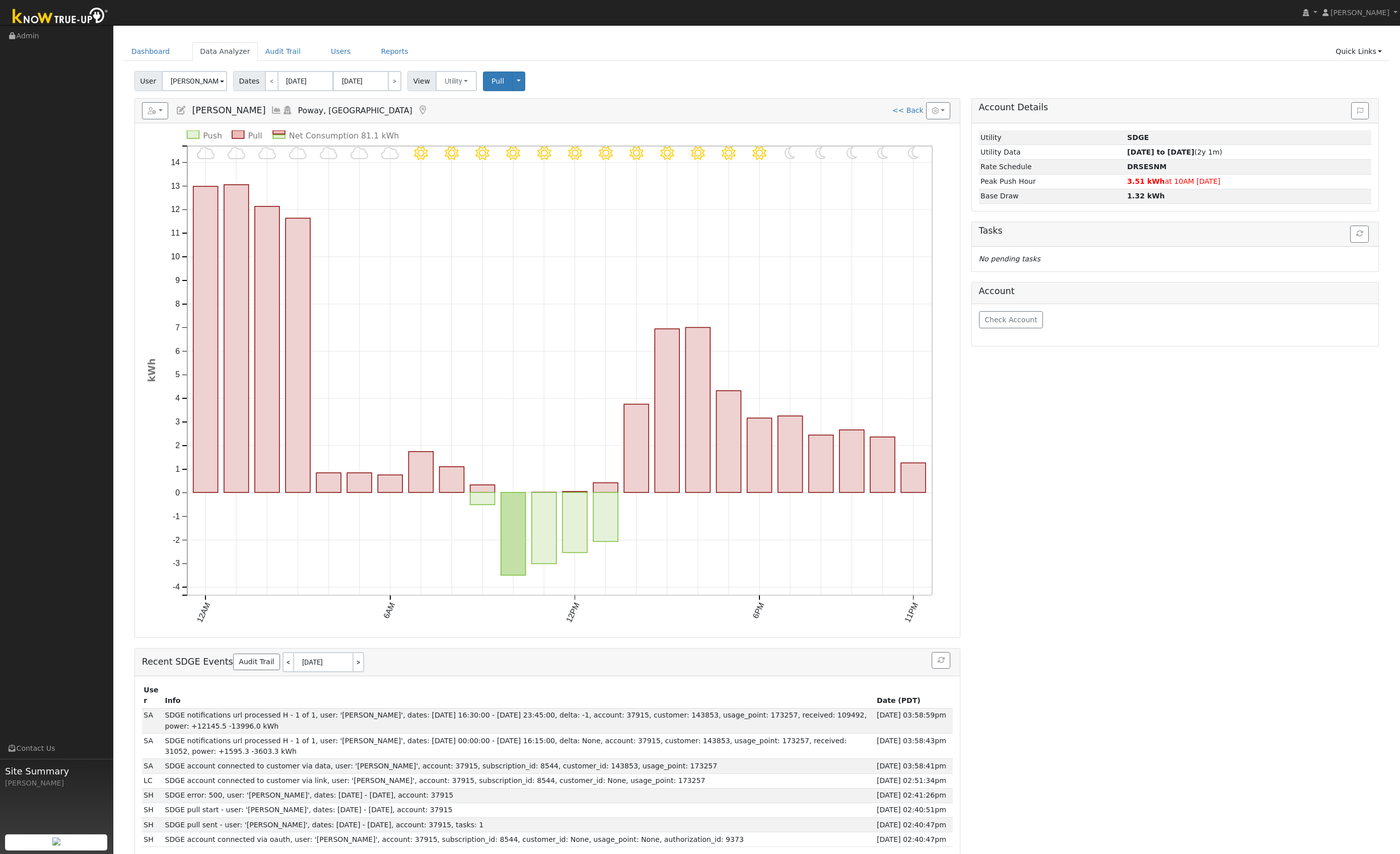
scroll to position [28, 0]
click at [939, 657] on icon "button" at bounding box center [941, 659] width 7 height 7
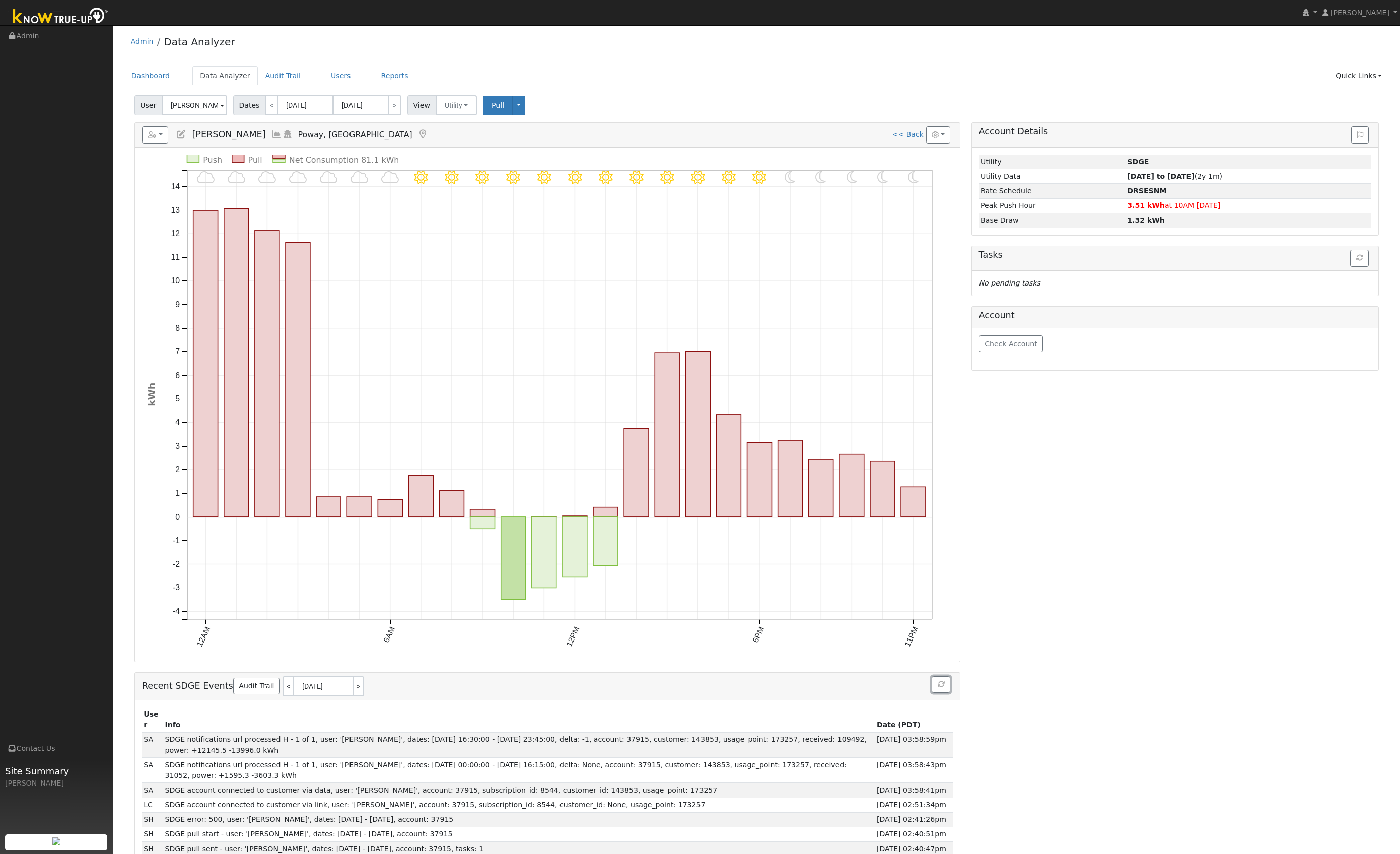
scroll to position [0, 0]
click at [282, 137] on icon at bounding box center [287, 136] width 11 height 9
